Goal: Task Accomplishment & Management: Use online tool/utility

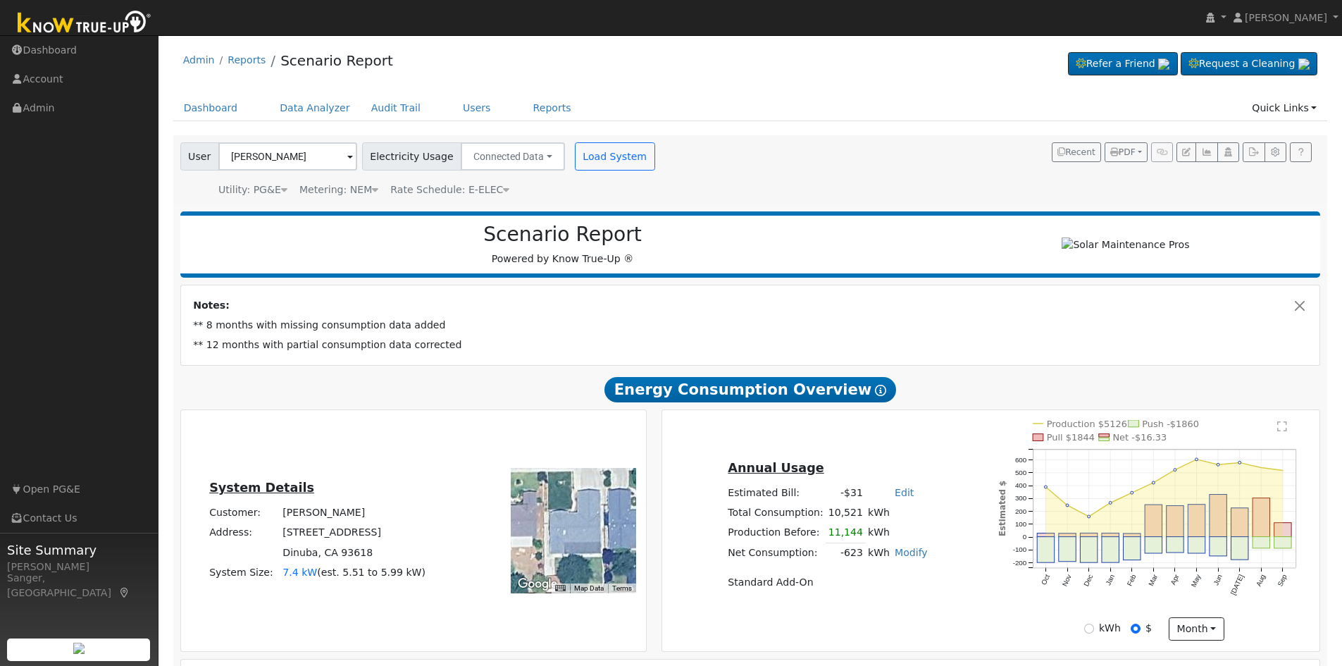
scroll to position [141, 0]
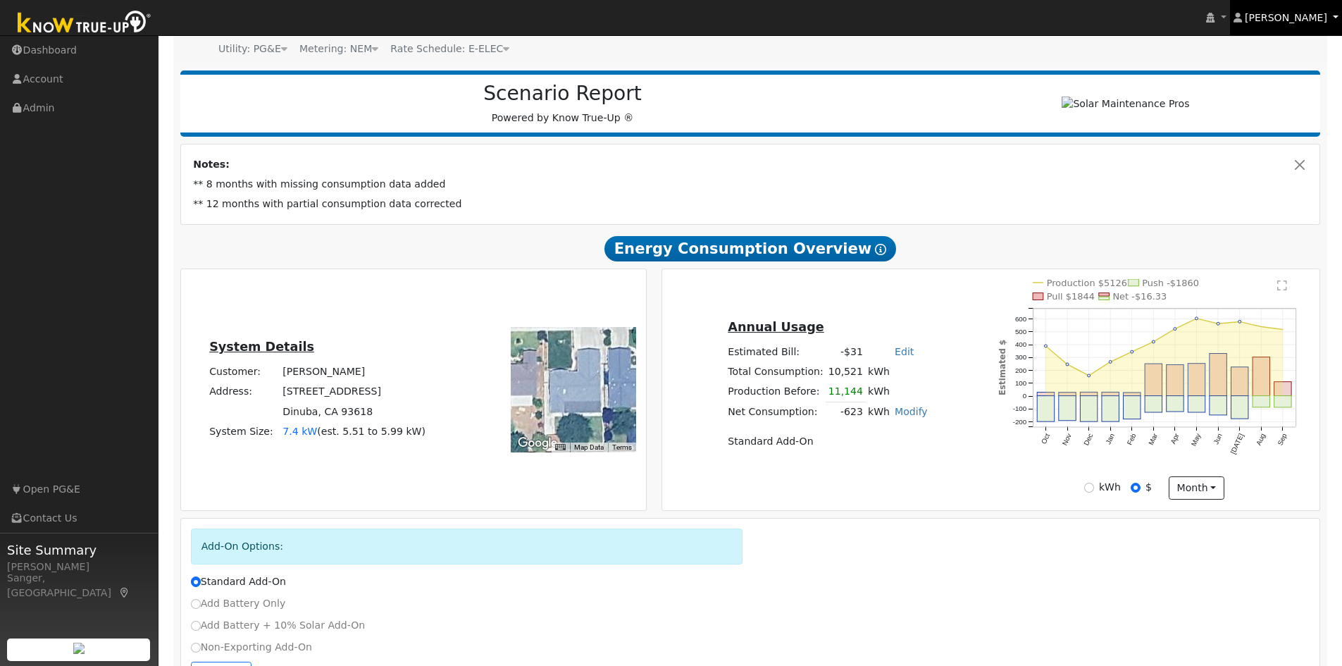
click at [1333, 13] on link "[PERSON_NAME]" at bounding box center [1286, 17] width 113 height 35
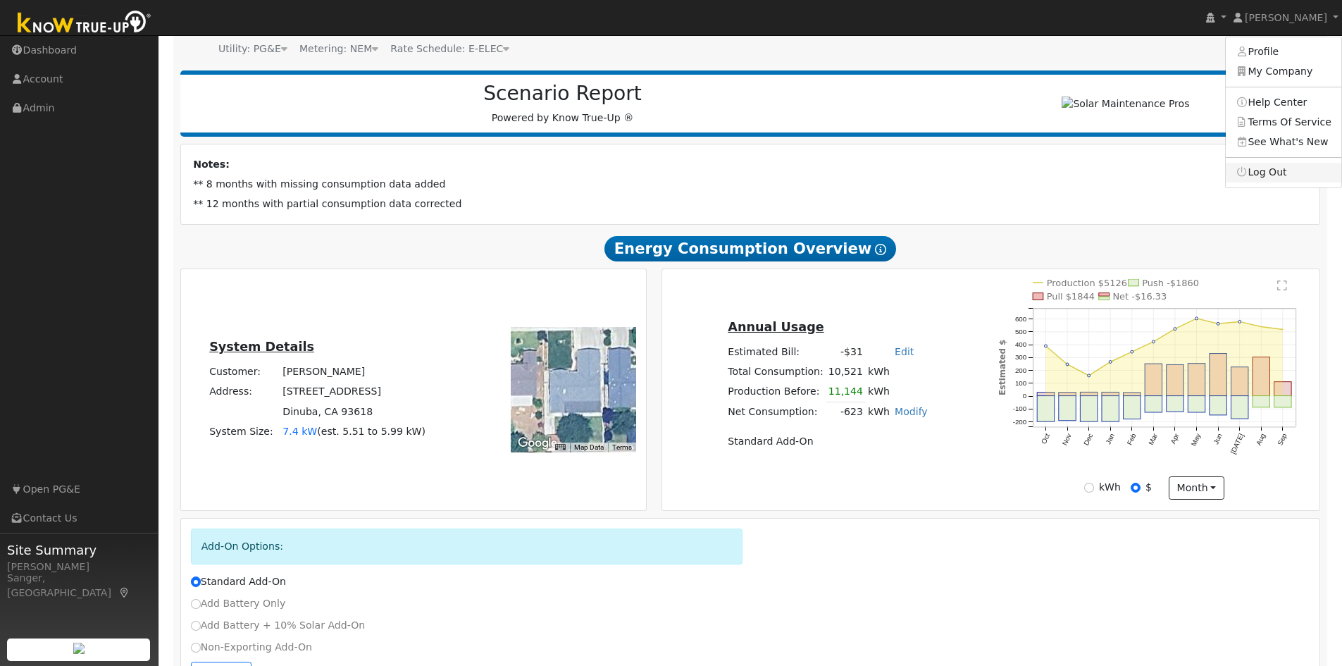
click at [1282, 170] on link "Log Out" at bounding box center [1284, 173] width 116 height 20
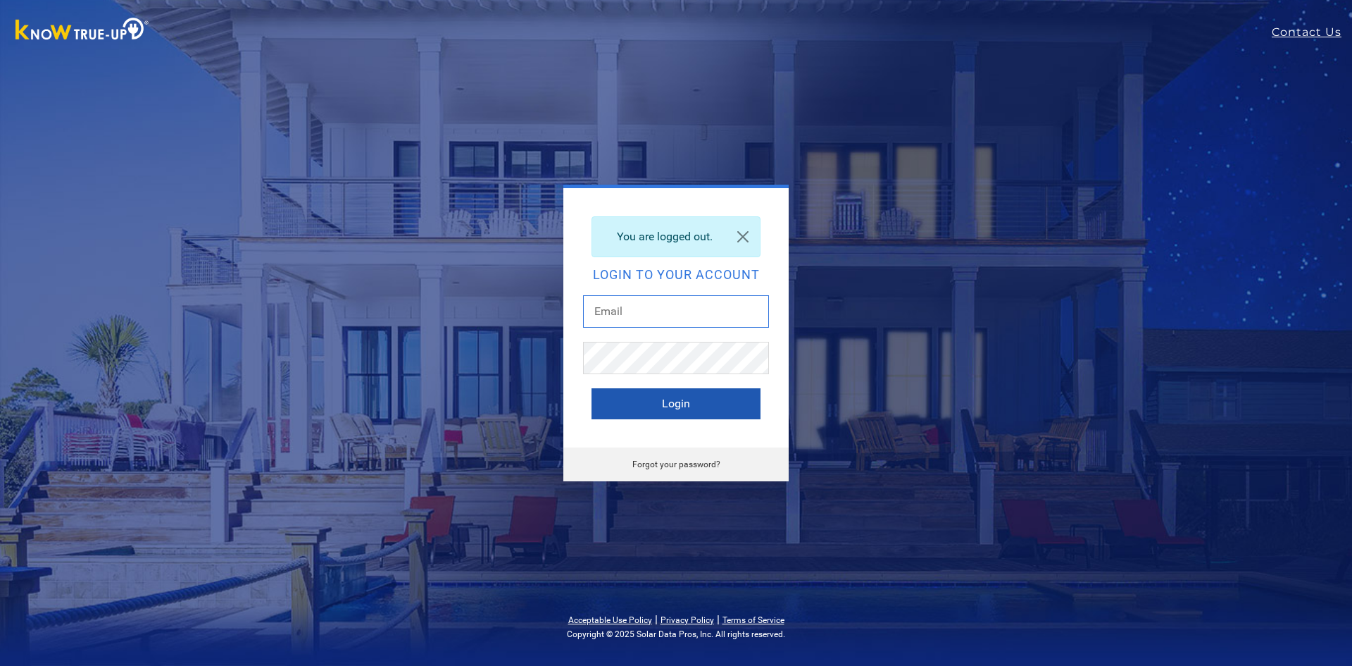
type input "[PERSON_NAME][EMAIL_ADDRESS][DOMAIN_NAME]"
click at [687, 405] on button "Login" at bounding box center [676, 403] width 169 height 31
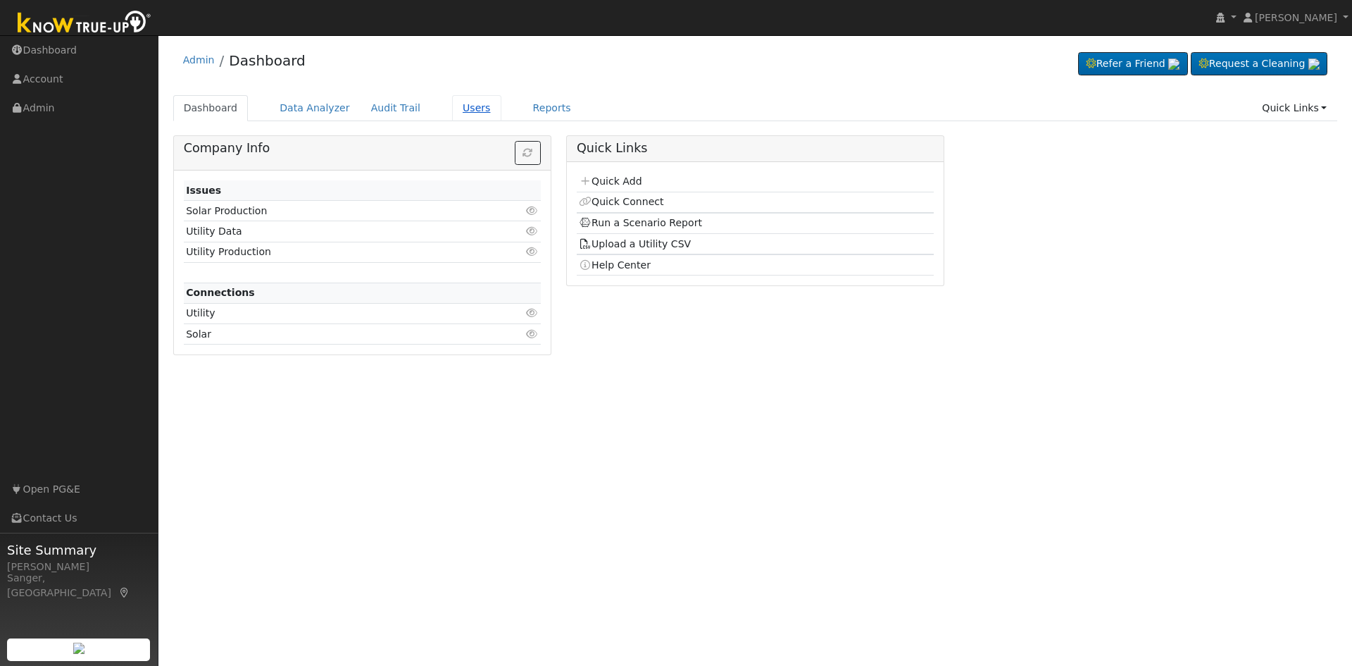
click at [462, 110] on link "Users" at bounding box center [476, 108] width 49 height 26
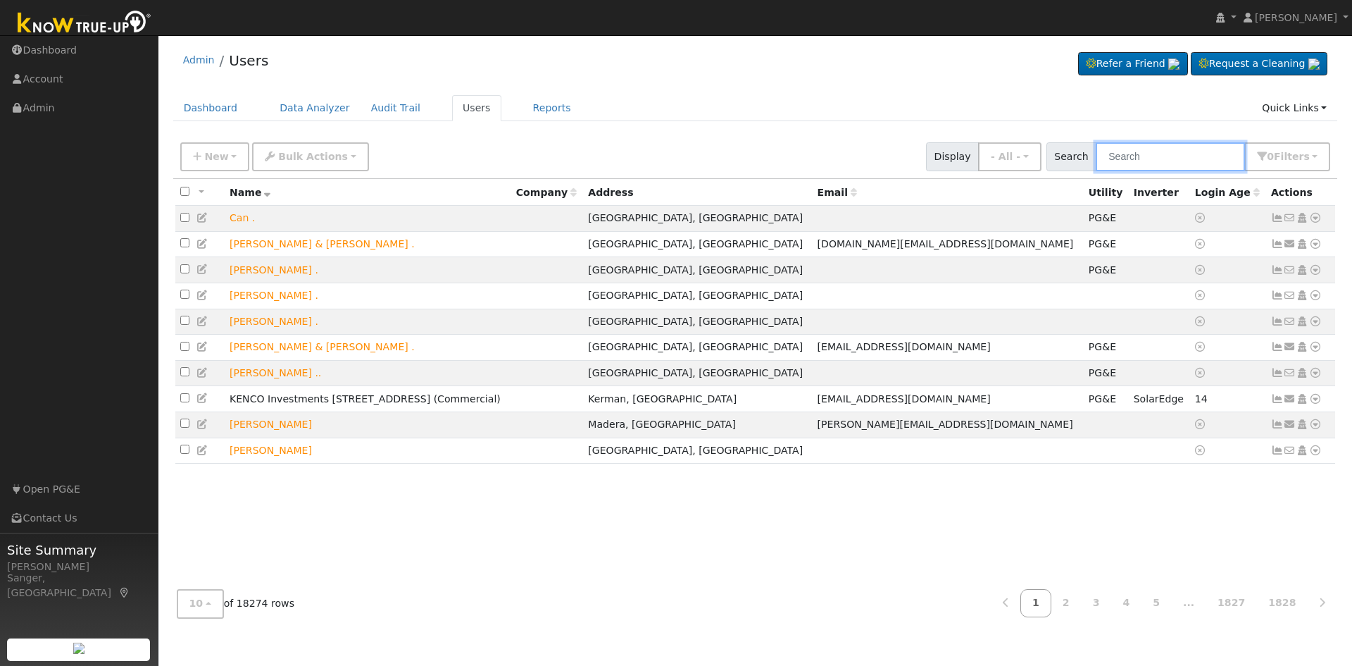
click at [1133, 151] on input "text" at bounding box center [1170, 156] width 149 height 29
paste input "[PERSON_NAME] & [PERSON_NAME]"
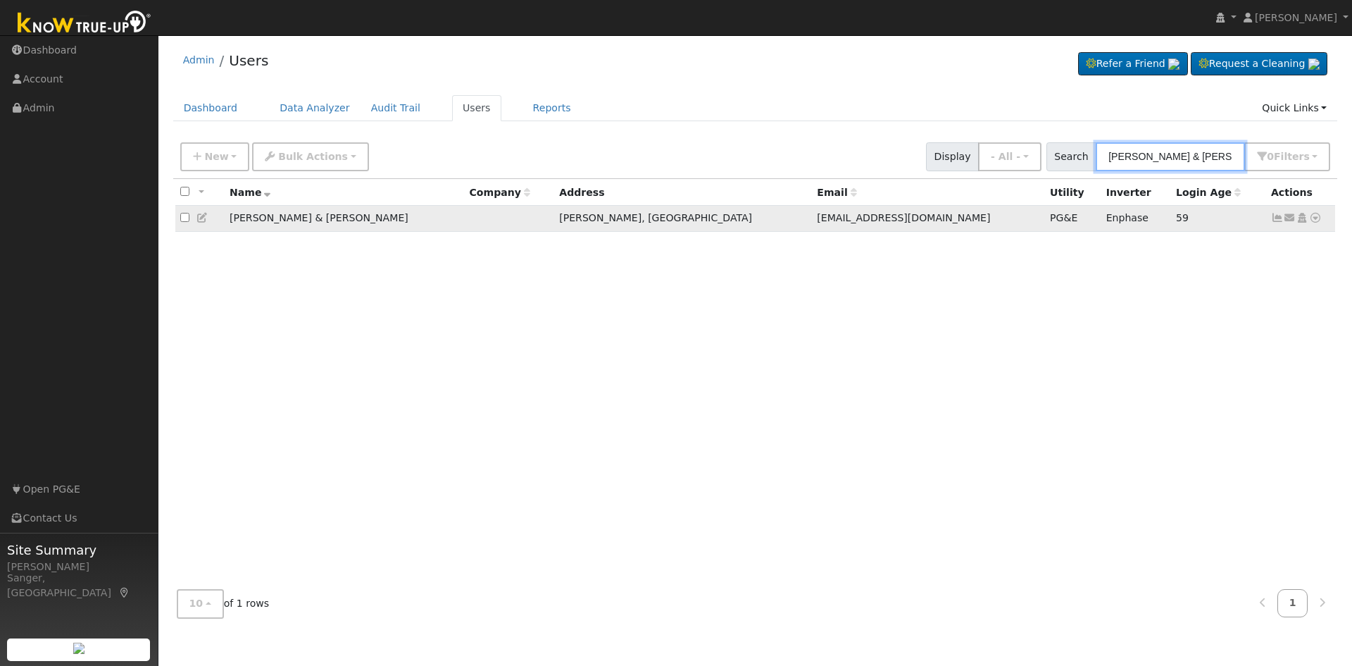
type input "[PERSON_NAME] & [PERSON_NAME]"
click at [1276, 220] on icon at bounding box center [1277, 218] width 13 height 10
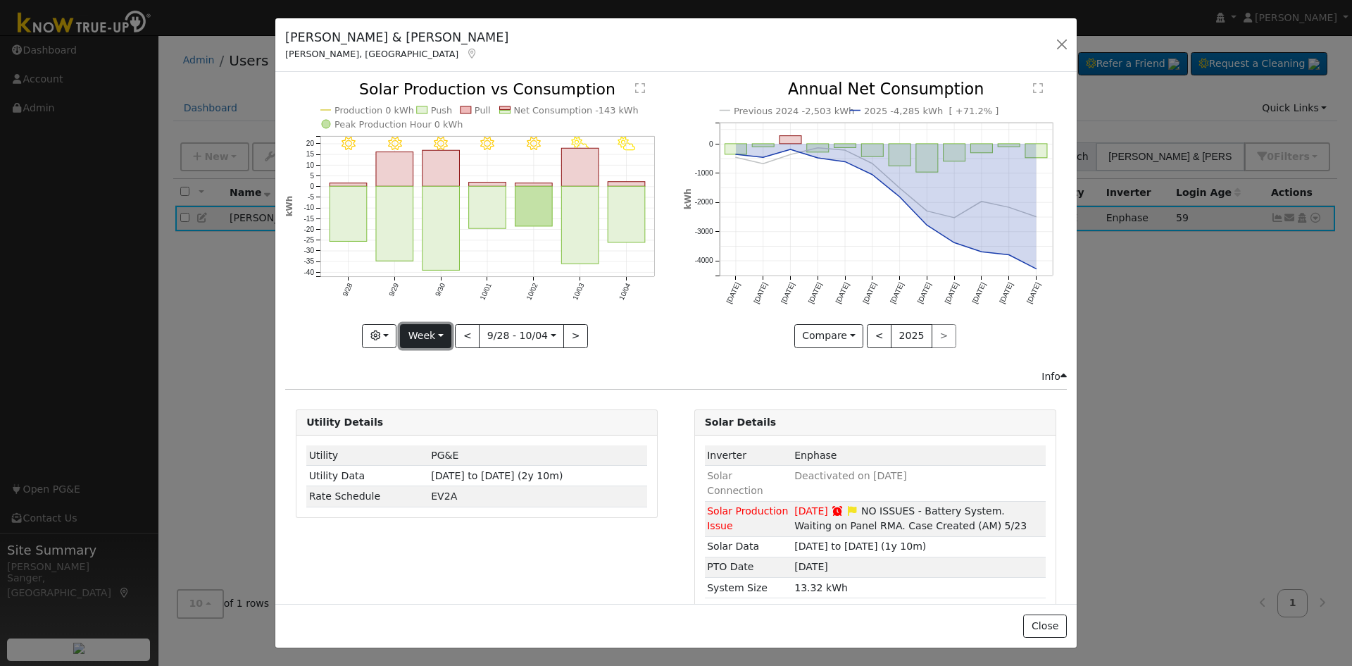
click at [412, 332] on button "Week" at bounding box center [425, 336] width 51 height 24
click at [427, 423] on link "Year" at bounding box center [450, 424] width 98 height 20
type input "2024-10-01"
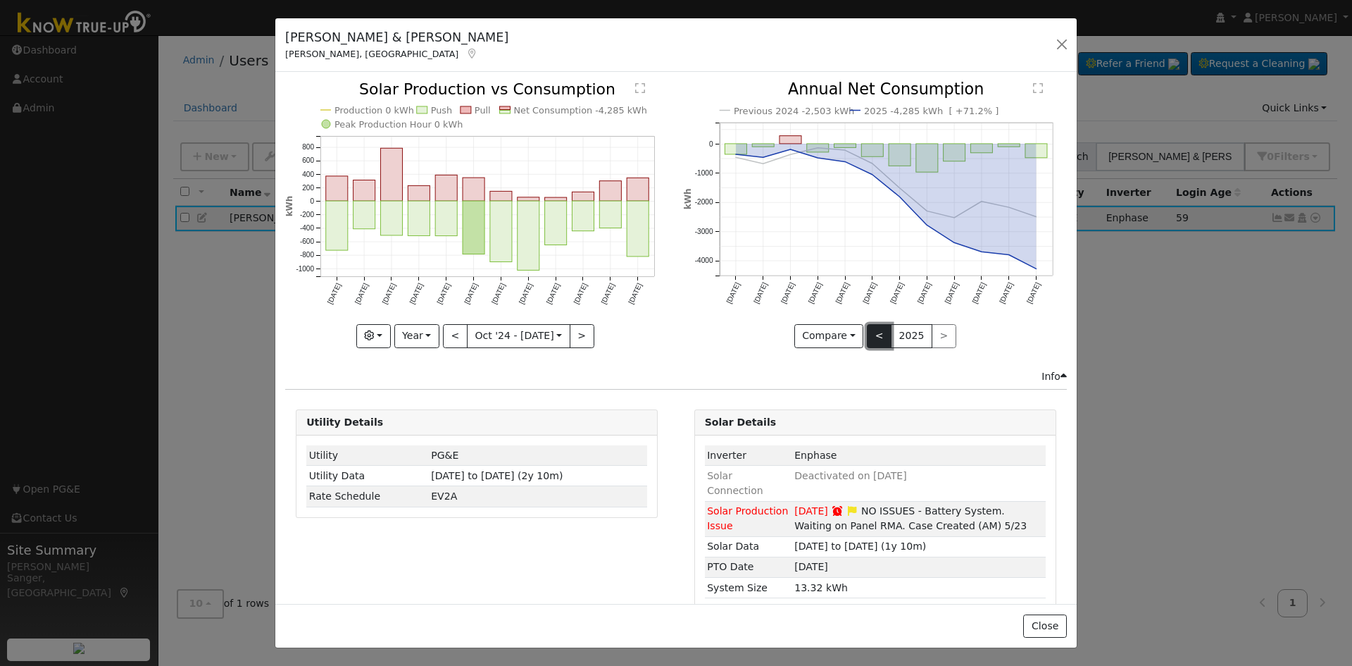
click at [876, 332] on button "<" at bounding box center [879, 336] width 25 height 24
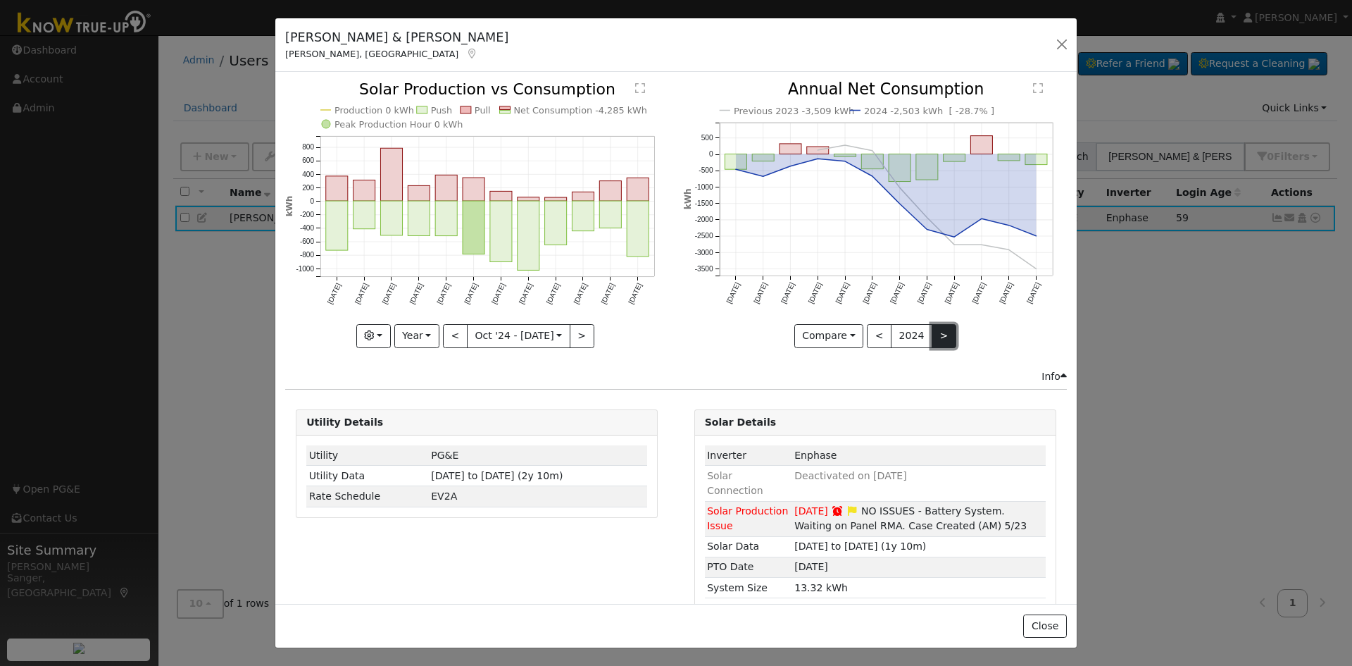
click at [932, 331] on button ">" at bounding box center [944, 336] width 25 height 24
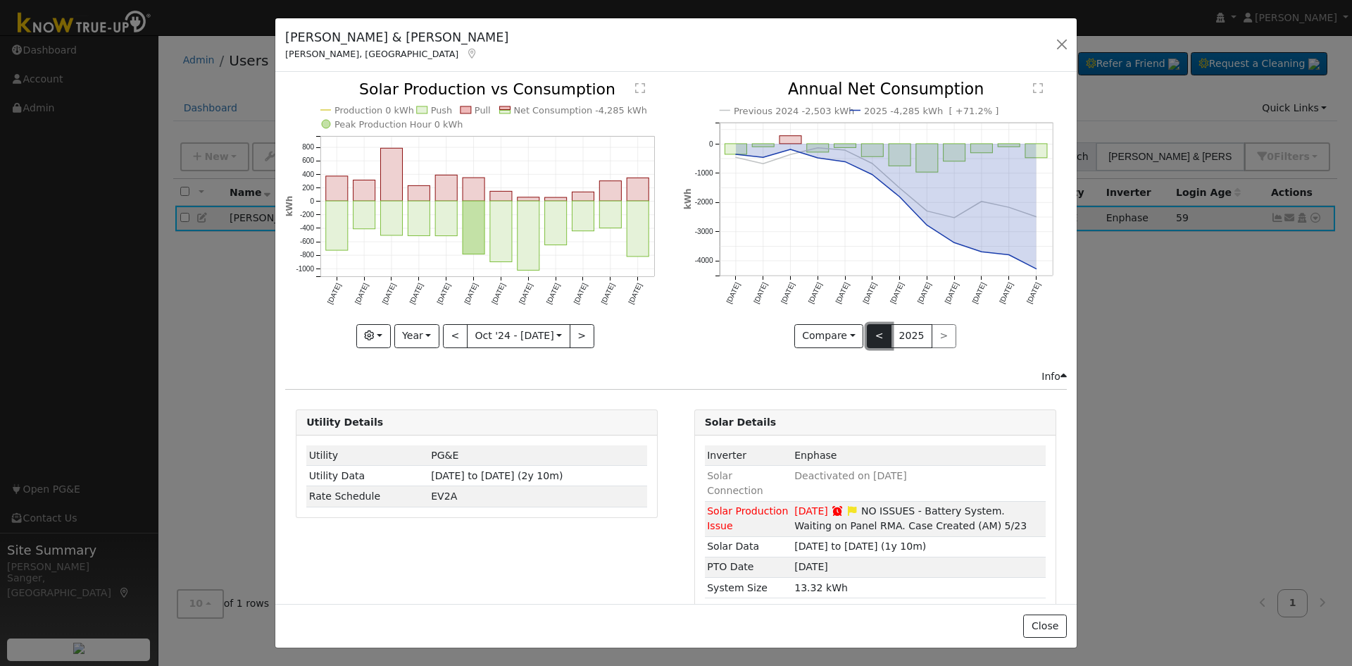
click at [870, 329] on button "<" at bounding box center [879, 336] width 25 height 24
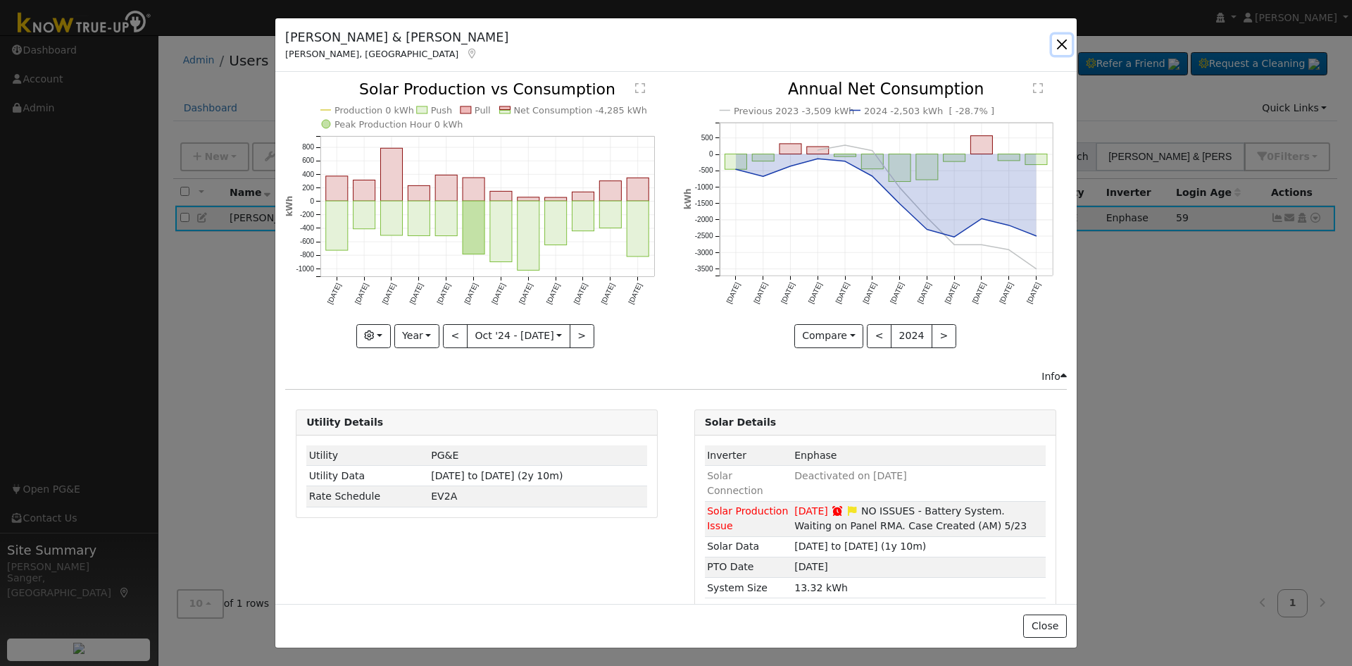
click at [1059, 39] on button "button" at bounding box center [1062, 45] width 20 height 20
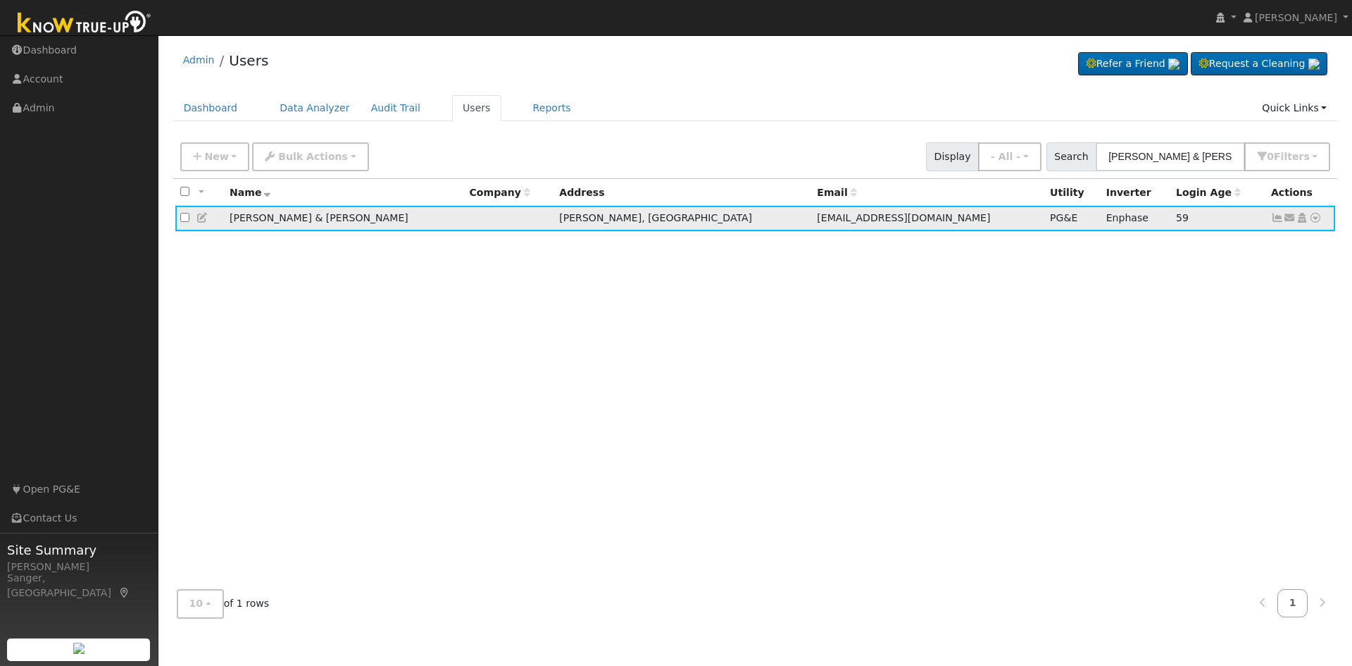
click at [1311, 216] on icon at bounding box center [1315, 218] width 13 height 10
click at [1306, 244] on link "Data Analyzer" at bounding box center [1270, 242] width 102 height 20
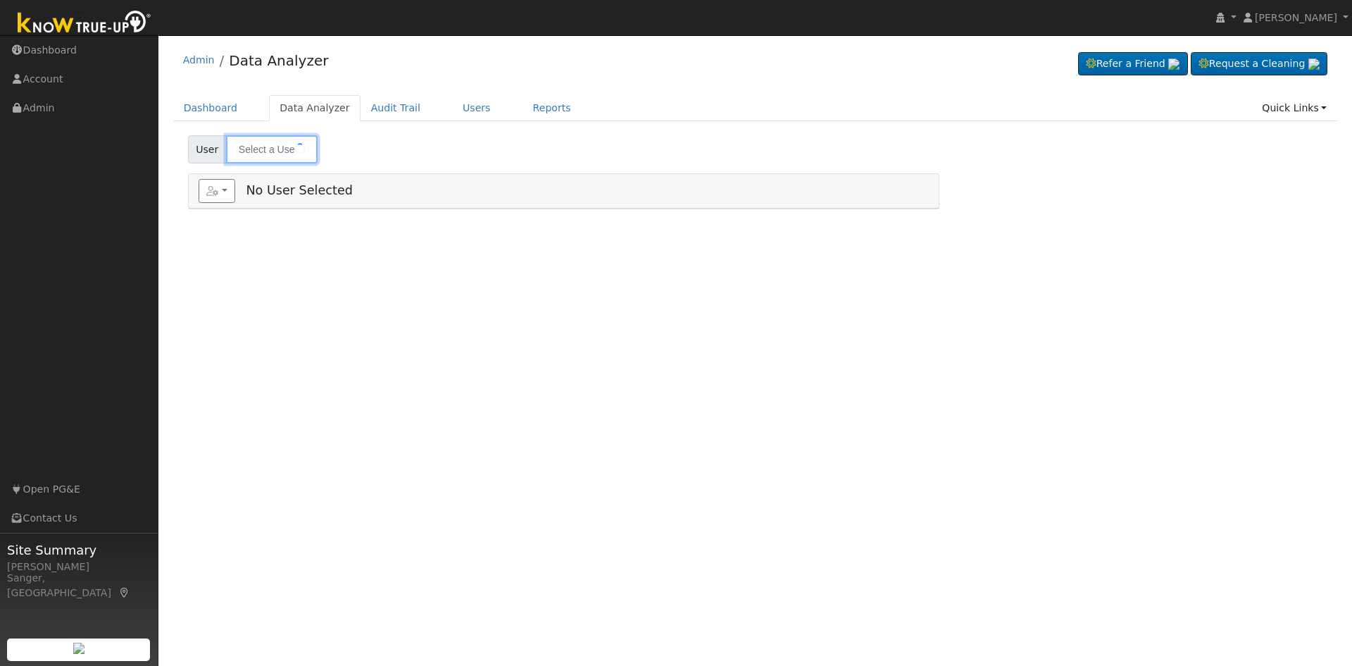
type input "[PERSON_NAME] & [PERSON_NAME]"
